Goal: Contribute content

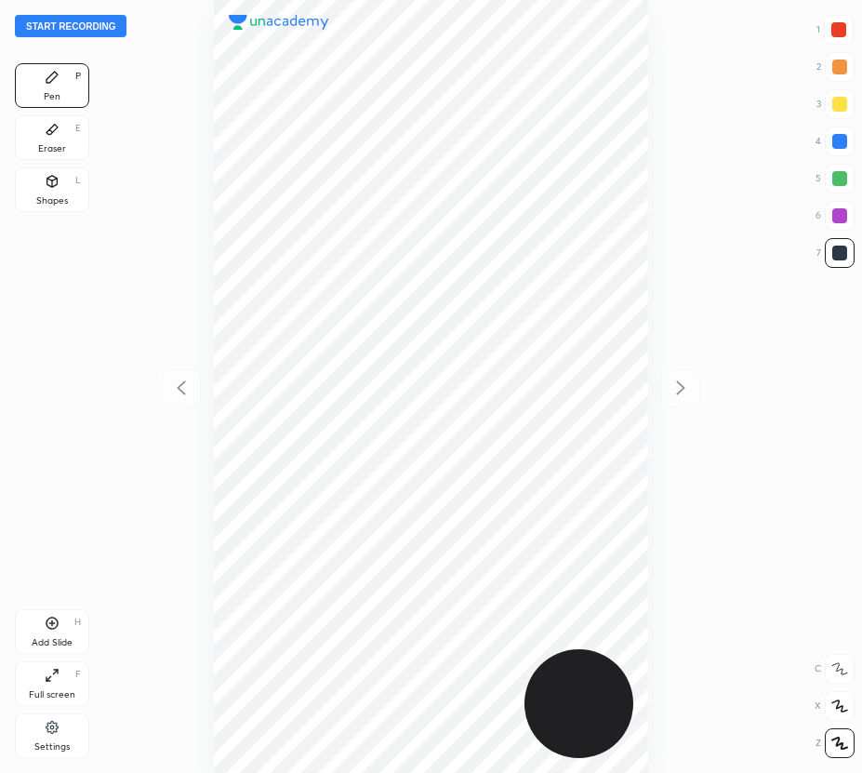
scroll to position [773, 564]
click at [88, 30] on button "Start recording" at bounding box center [71, 26] width 112 height 22
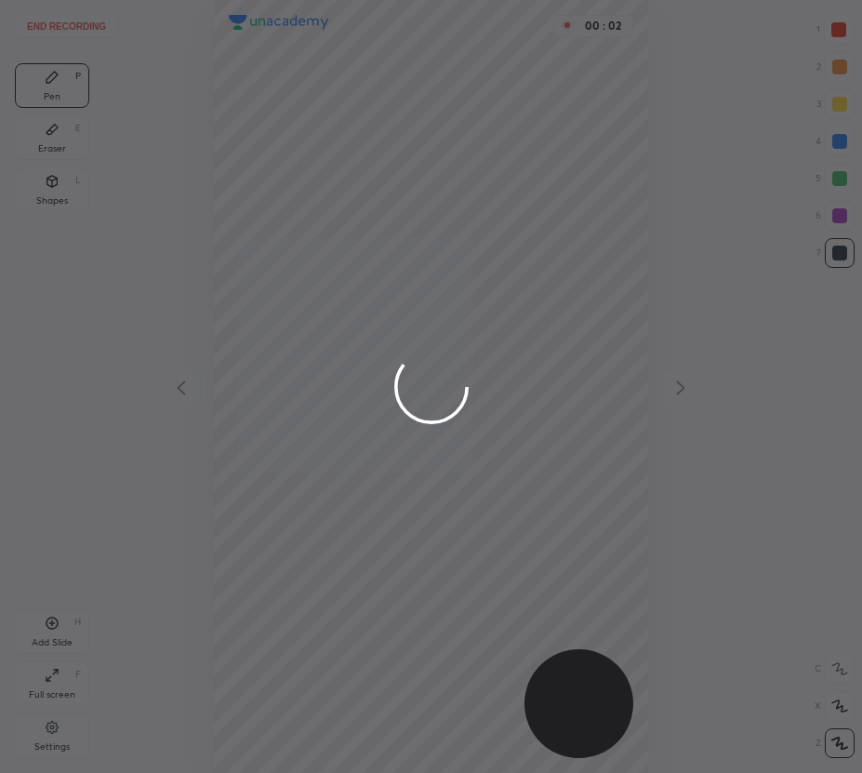
click at [839, 741] on div at bounding box center [431, 386] width 862 height 773
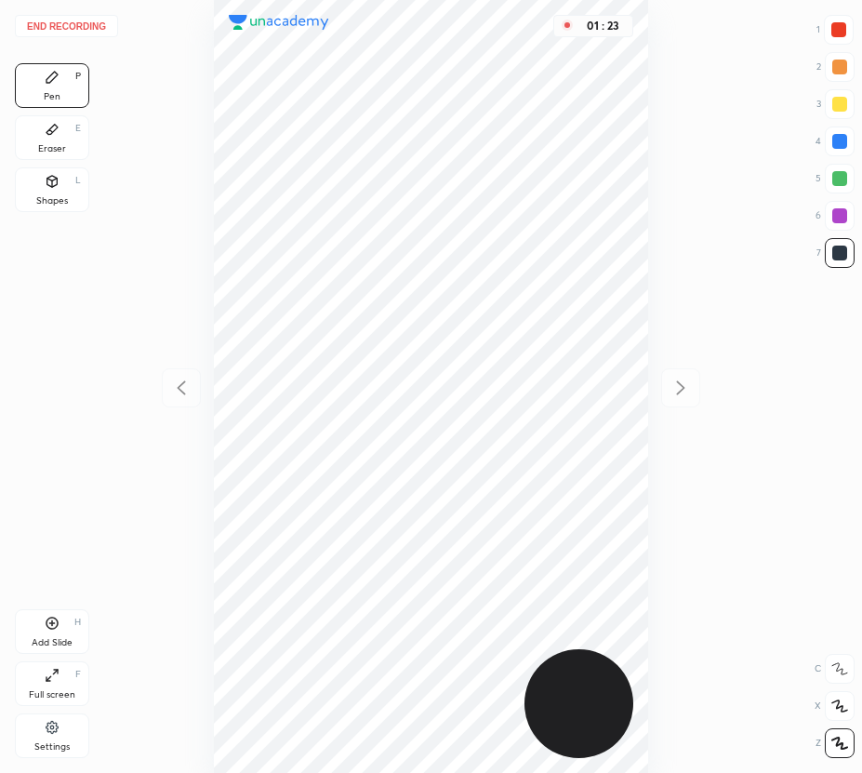
click at [60, 617] on div "Add Slide H" at bounding box center [52, 631] width 74 height 45
drag, startPoint x: 837, startPoint y: 180, endPoint x: 823, endPoint y: 184, distance: 14.4
click at [835, 179] on div at bounding box center [839, 178] width 15 height 15
drag, startPoint x: 60, startPoint y: 643, endPoint x: 183, endPoint y: 366, distance: 302.6
click at [58, 642] on div "Add Slide" at bounding box center [52, 642] width 41 height 9
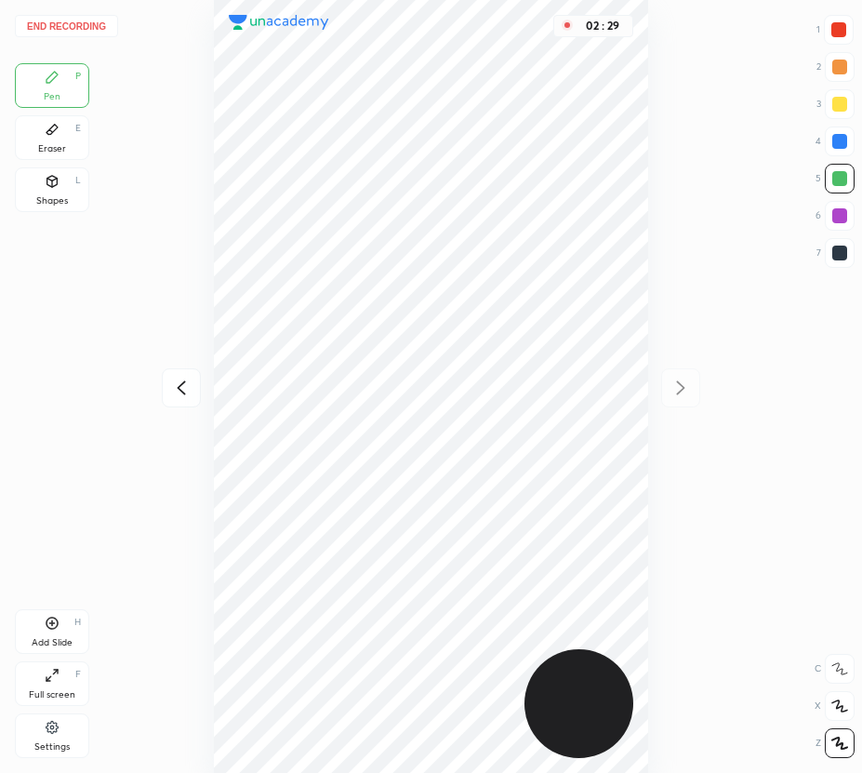
click at [189, 382] on icon at bounding box center [181, 388] width 22 height 22
click at [188, 382] on icon at bounding box center [181, 388] width 22 height 22
click at [682, 385] on icon at bounding box center [681, 387] width 8 height 14
click at [684, 387] on icon at bounding box center [681, 387] width 8 height 14
click at [75, 26] on button "End recording" at bounding box center [66, 26] width 103 height 22
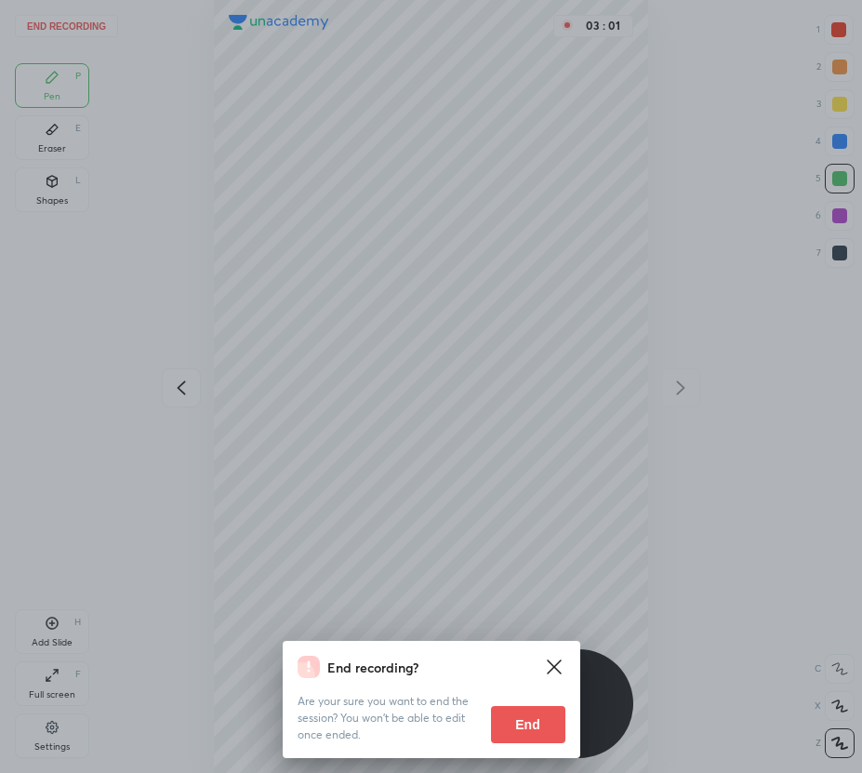
click at [523, 724] on button "End" at bounding box center [528, 724] width 74 height 37
